Goal: Information Seeking & Learning: Learn about a topic

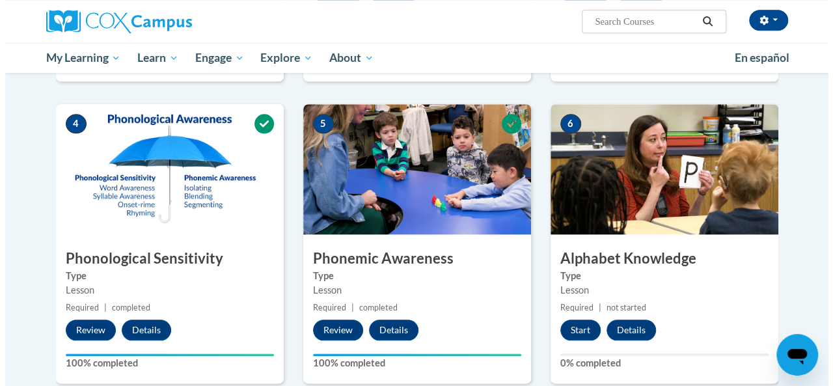
scroll to position [565, 0]
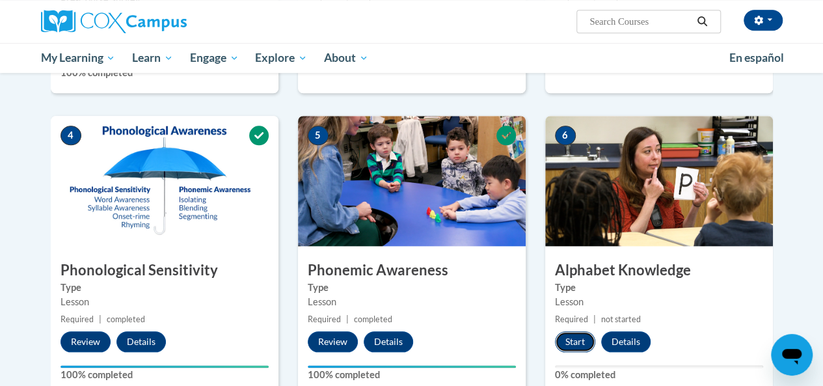
click at [577, 338] on button "Start" at bounding box center [575, 341] width 40 height 21
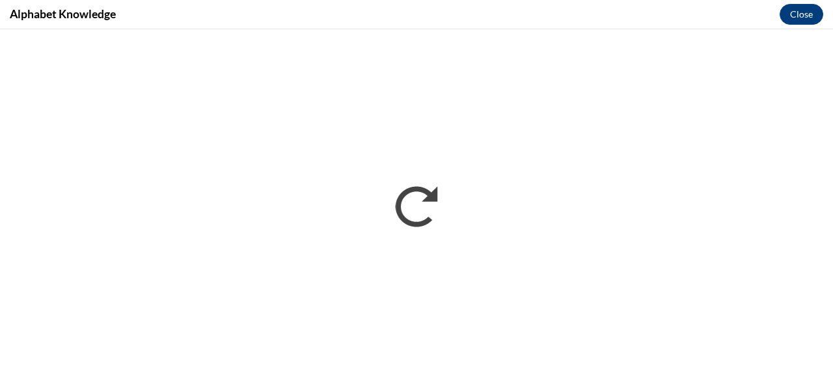
scroll to position [0, 0]
